Goal: Communication & Community: Answer question/provide support

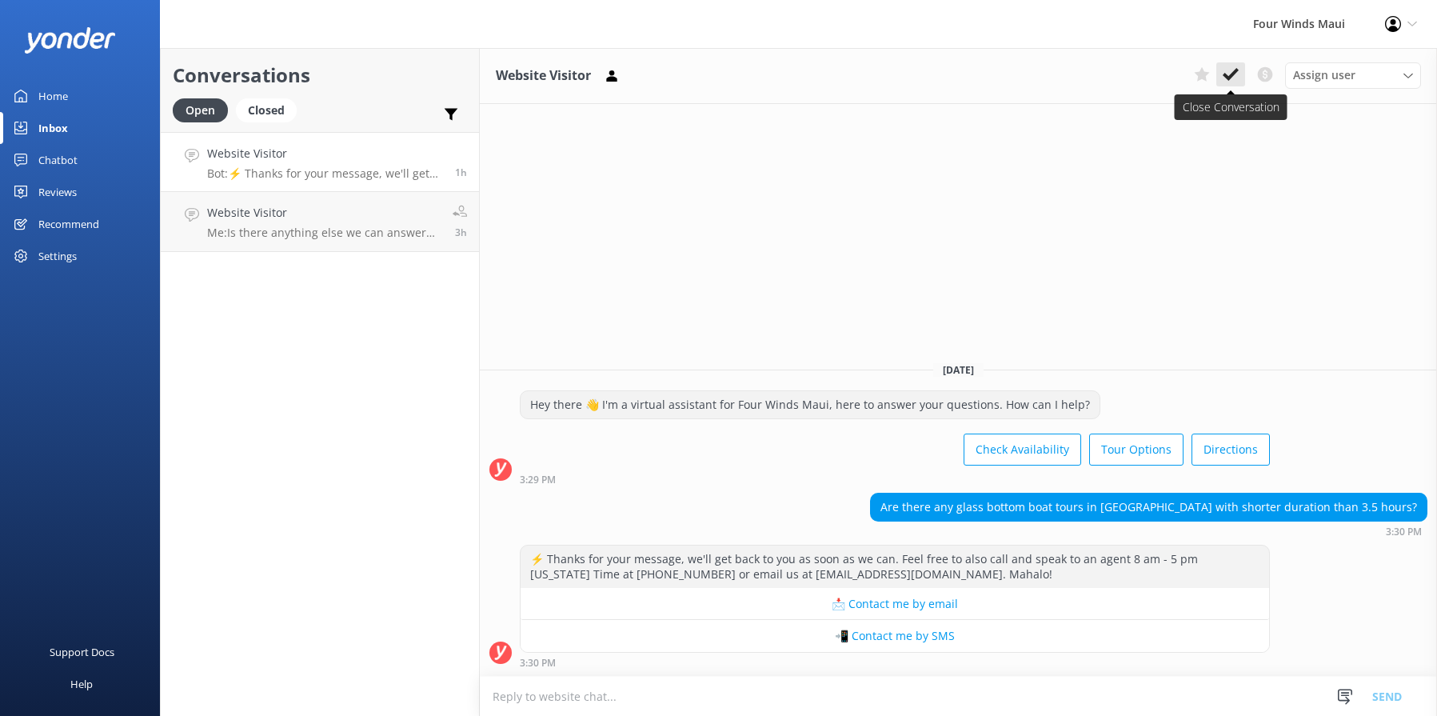
click at [1226, 75] on use at bounding box center [1231, 74] width 16 height 13
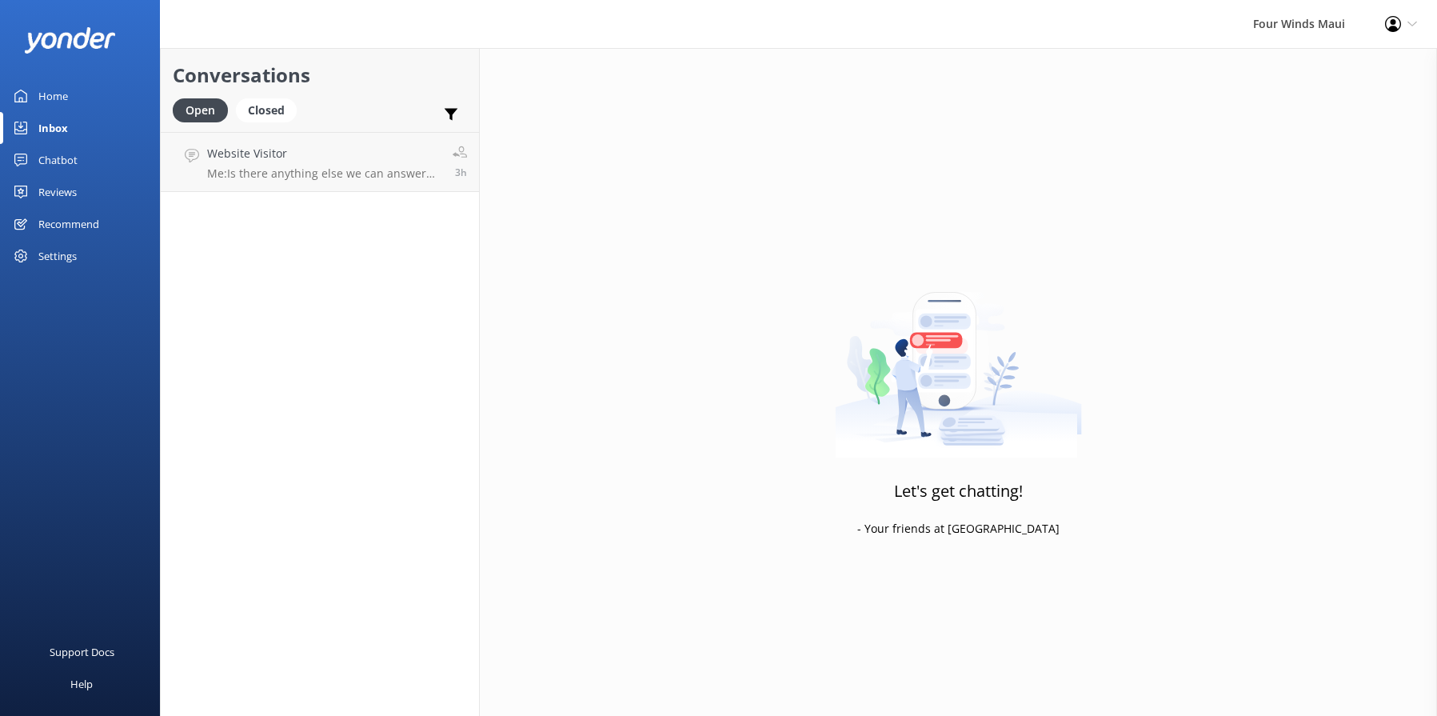
click at [401, 144] on link "Website Visitor Me: Is there anything else we can answer for you? 3h" at bounding box center [320, 162] width 318 height 60
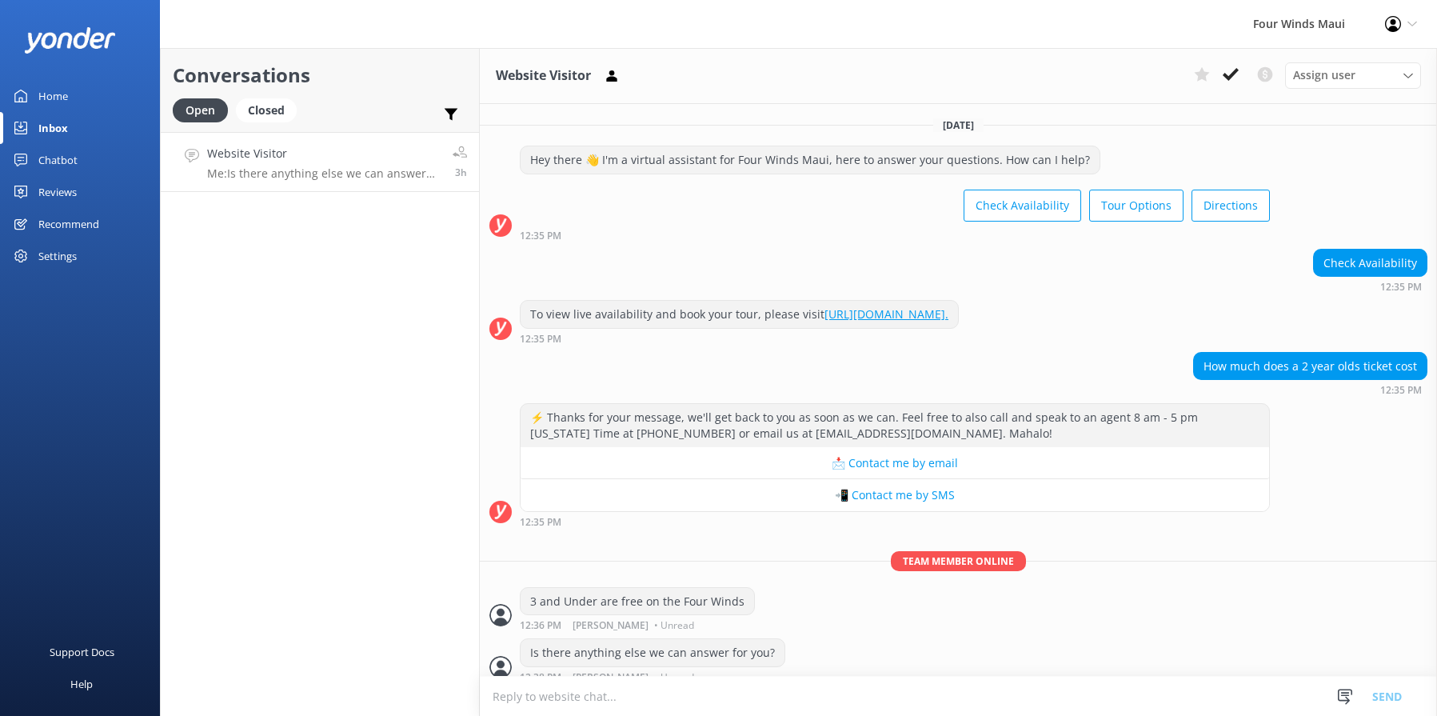
scroll to position [14, 0]
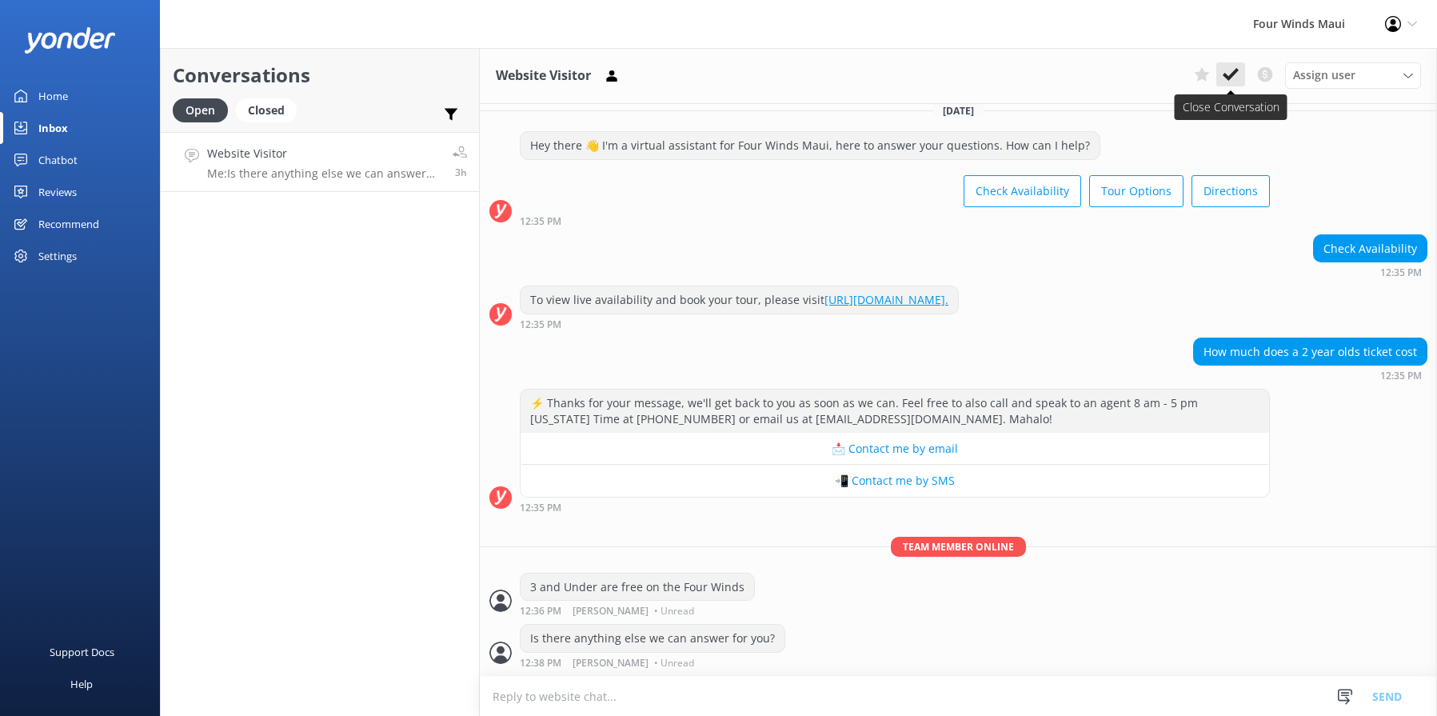
click at [1226, 77] on use at bounding box center [1231, 74] width 16 height 13
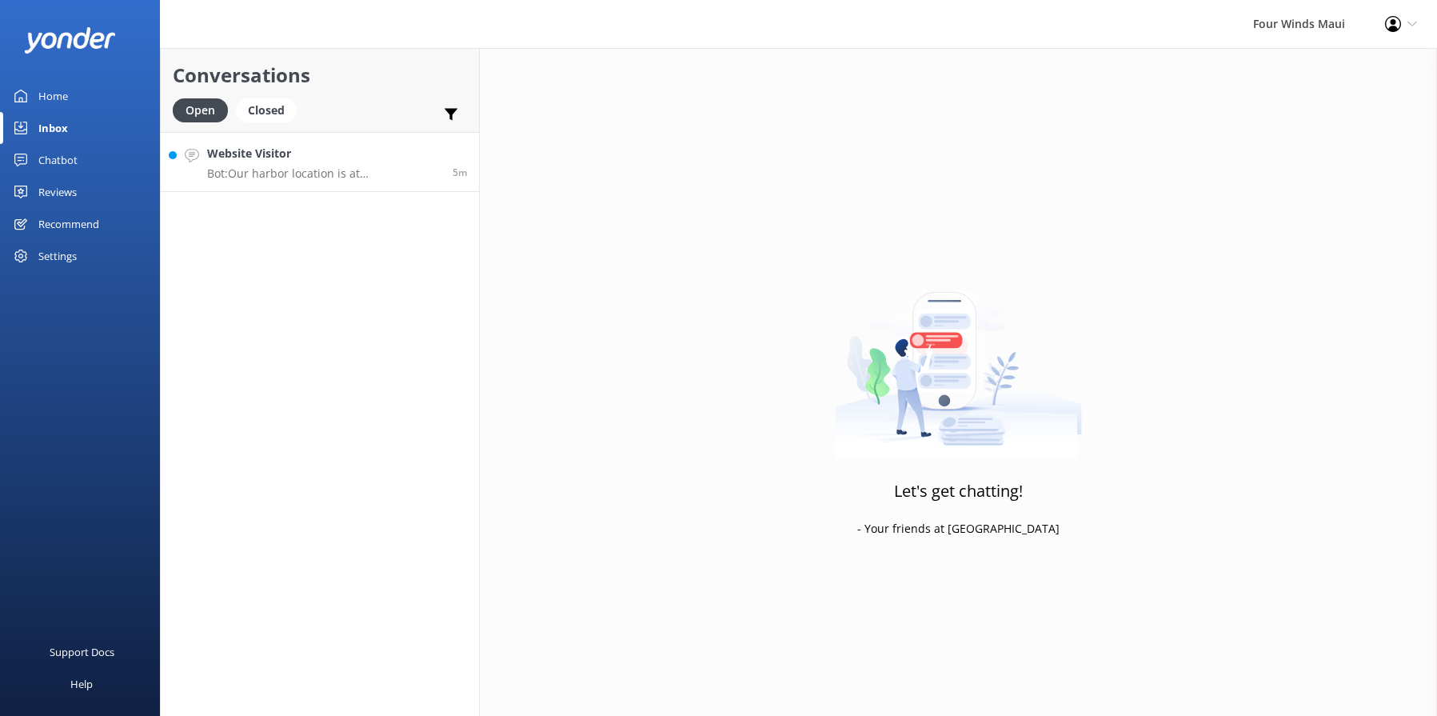
click at [311, 159] on h4 "Website Visitor" at bounding box center [324, 154] width 234 height 18
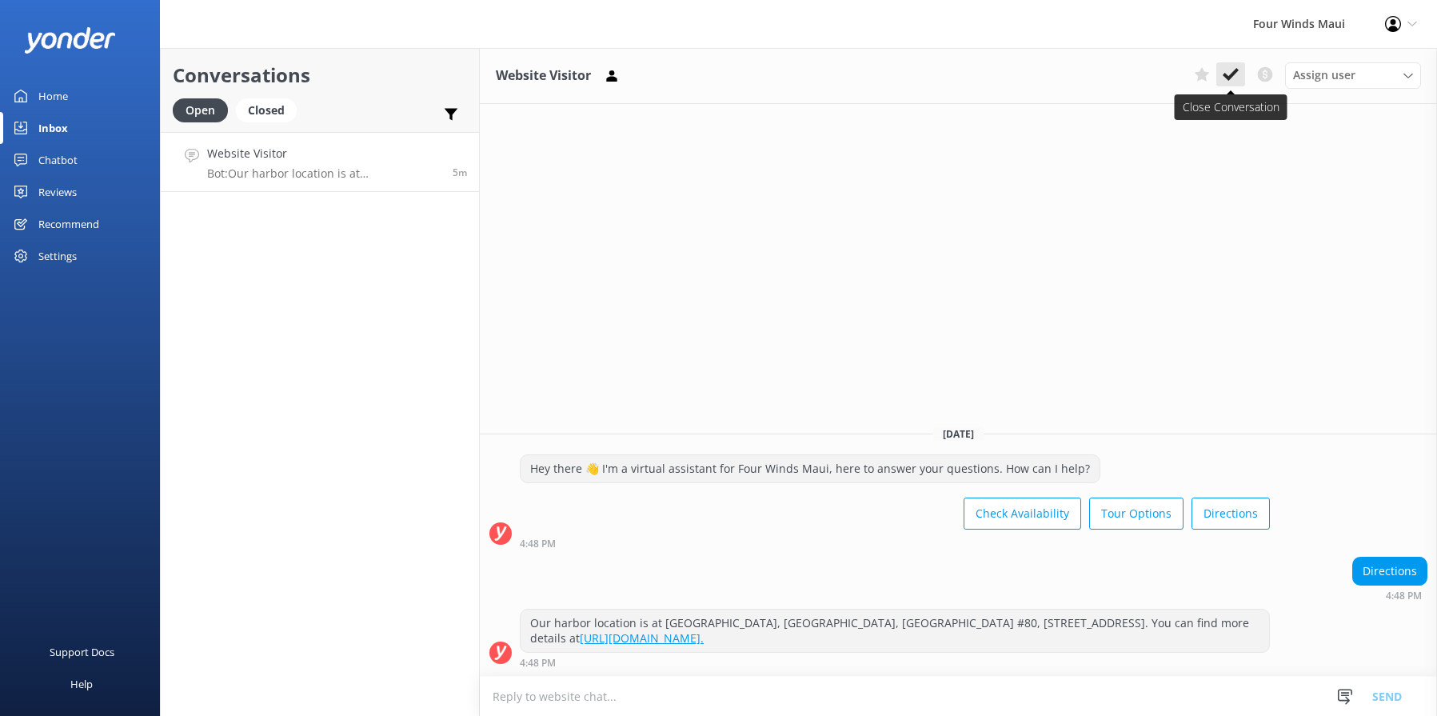
click at [1241, 78] on button at bounding box center [1231, 74] width 29 height 24
